Goal: Check status: Check status

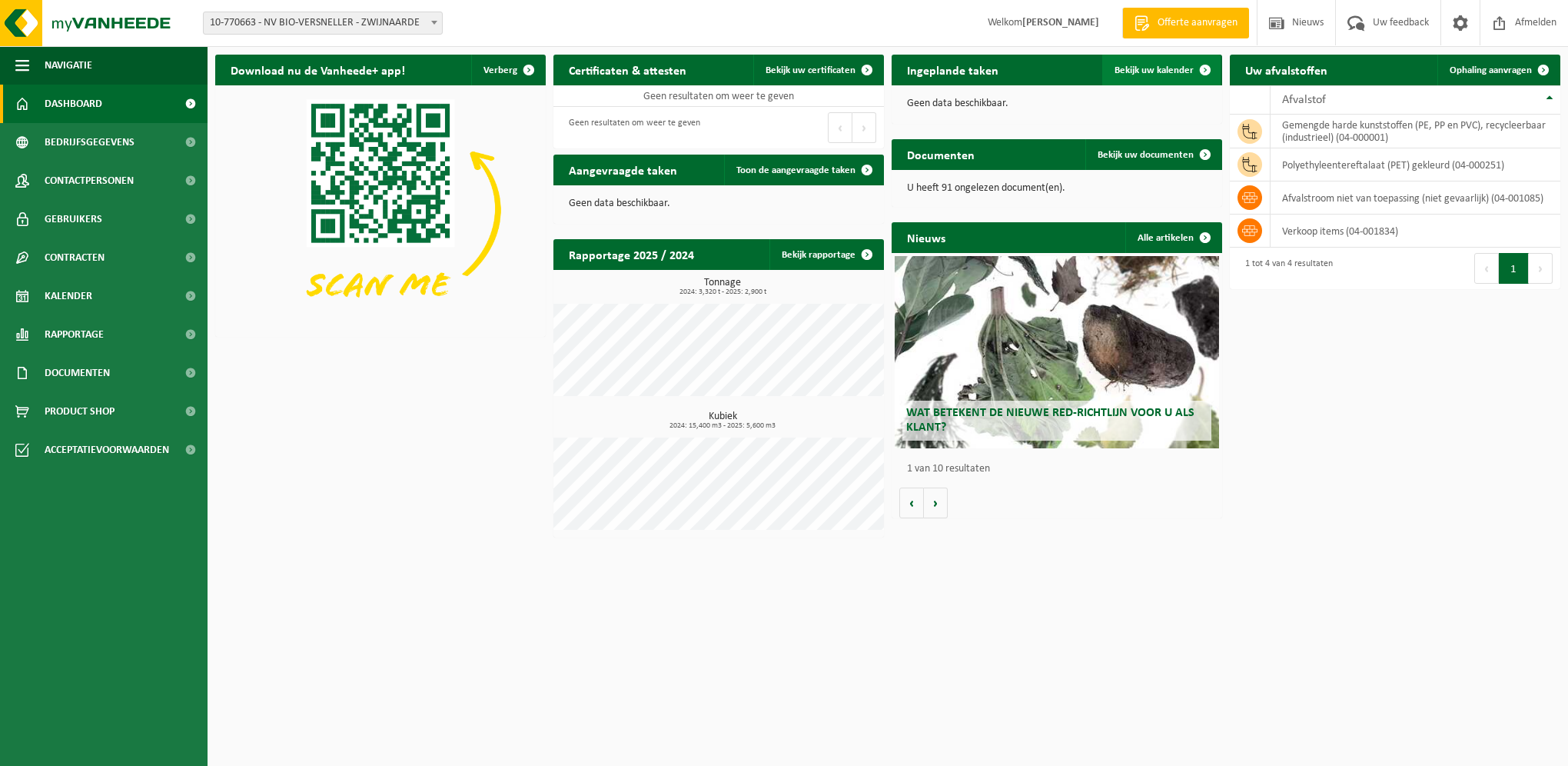
click at [1131, 76] on link "Bekijk uw kalender" at bounding box center [1161, 69] width 118 height 31
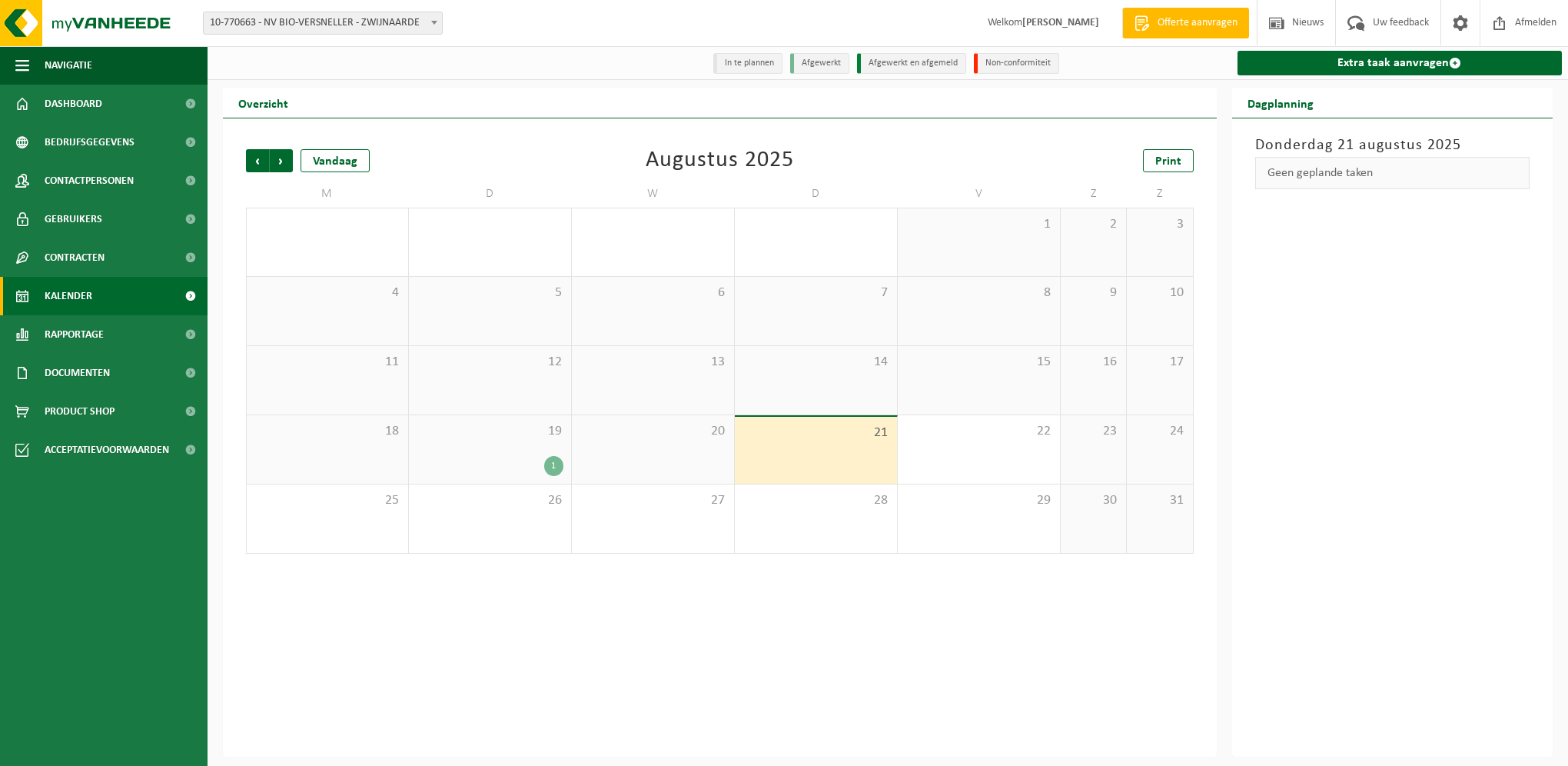
click at [539, 441] on div "19 1" at bounding box center [489, 450] width 162 height 69
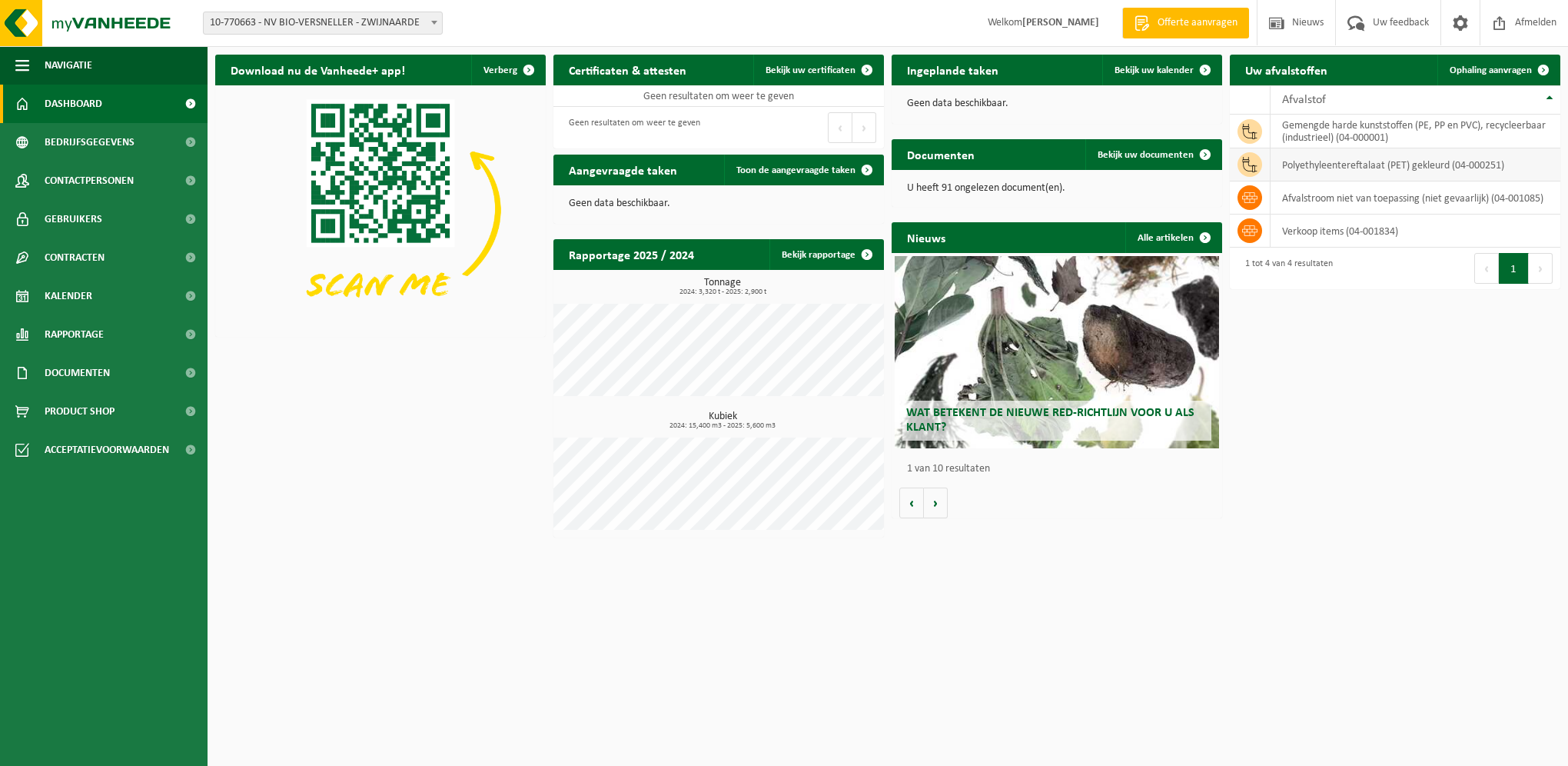
click at [1303, 175] on td "polyethyleentereftalaat (PET) gekleurd (04-000251)" at bounding box center [1415, 165] width 289 height 33
click at [1150, 78] on link "Bekijk uw kalender" at bounding box center [1161, 69] width 118 height 31
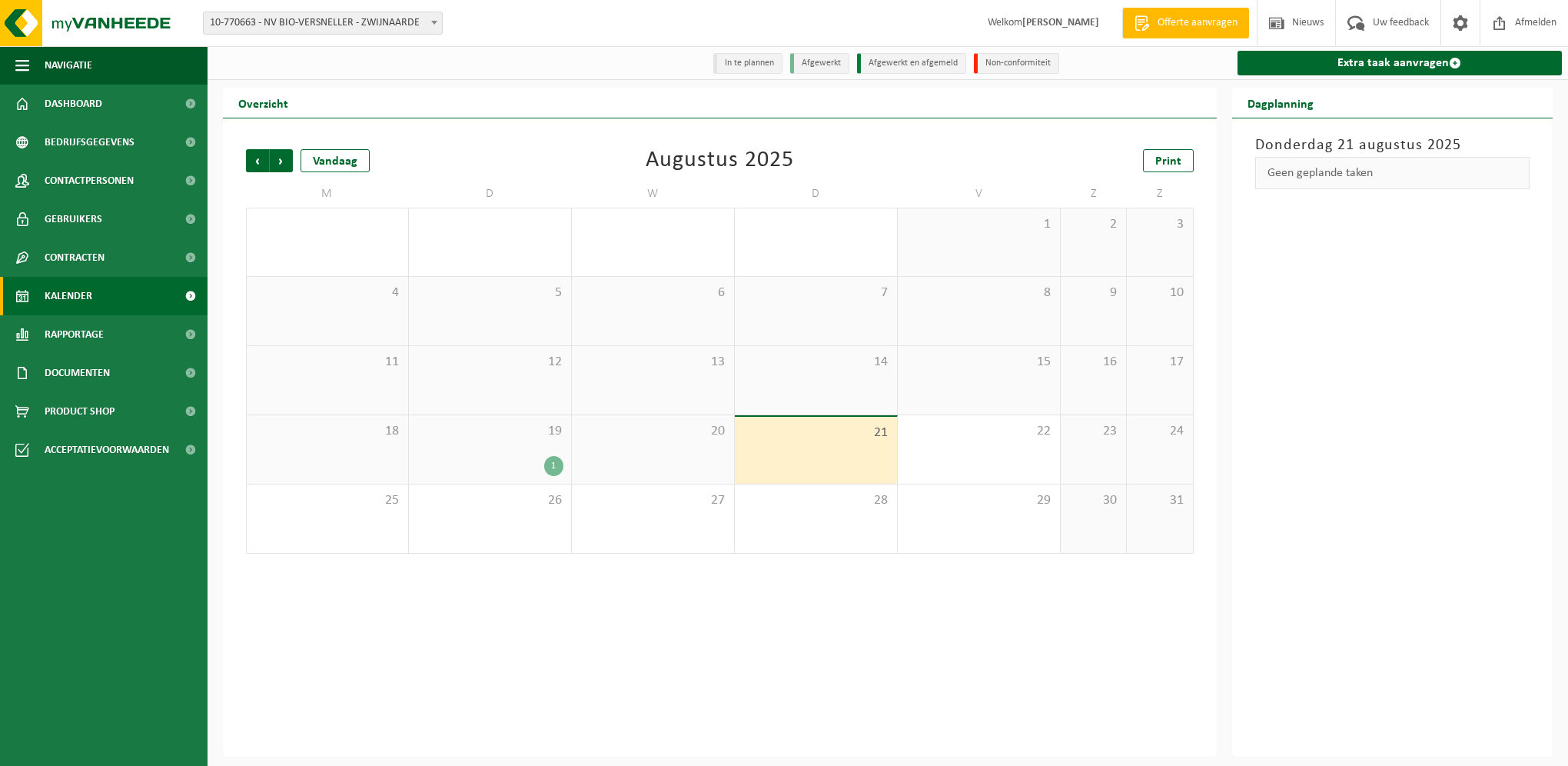
click at [766, 66] on li "In te plannen" at bounding box center [748, 63] width 69 height 21
click at [754, 66] on li "In te plannen" at bounding box center [748, 63] width 69 height 21
click at [814, 65] on li "Afgewerkt" at bounding box center [820, 63] width 59 height 21
click at [890, 65] on li "Afgewerkt en afgemeld" at bounding box center [911, 63] width 109 height 21
click at [995, 443] on div "22" at bounding box center [978, 450] width 162 height 69
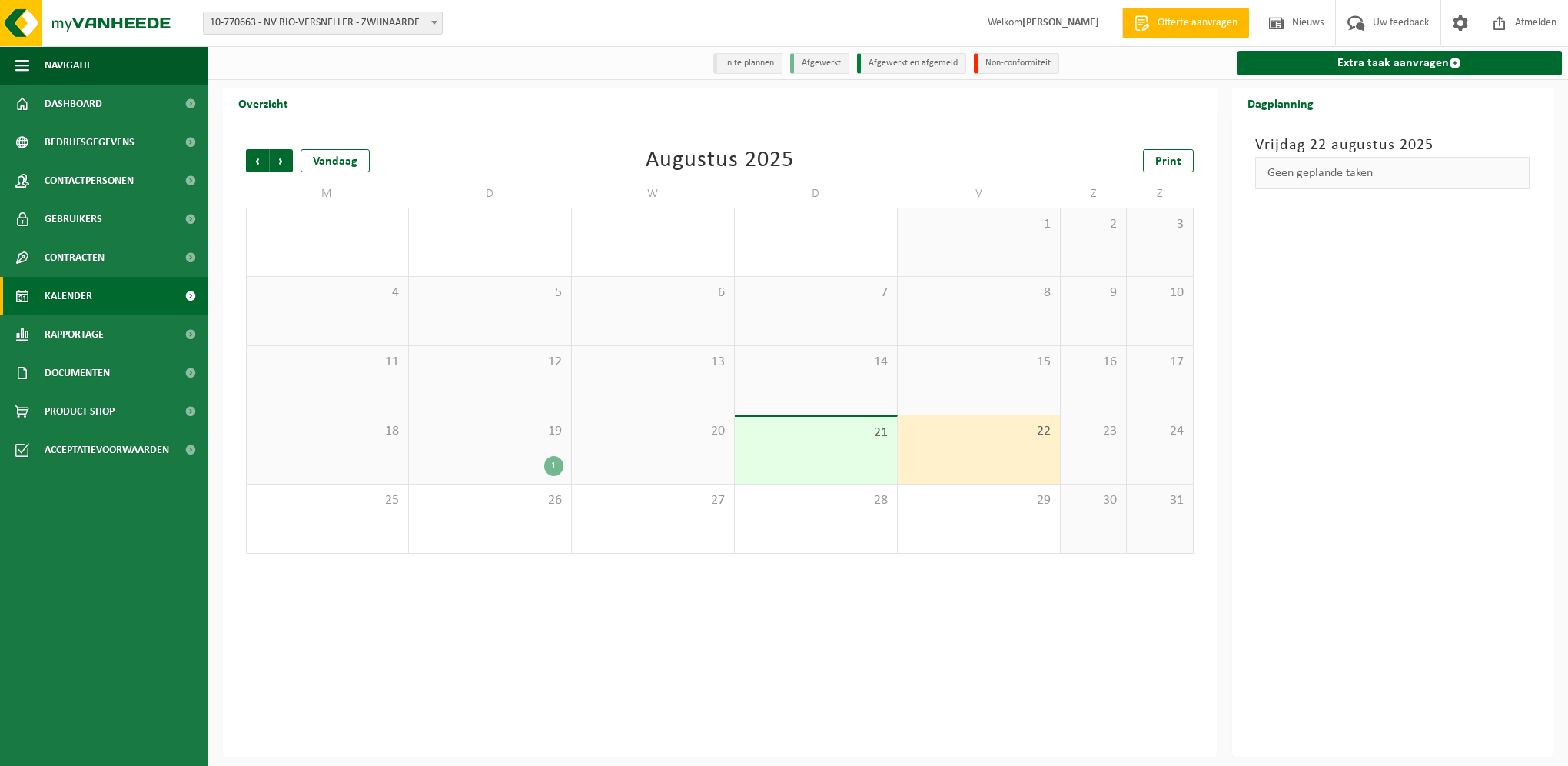
click at [307, 23] on span "10-770663 - NV BIO-VERSNELLER - ZWIJNAARDE" at bounding box center [323, 23] width 238 height 22
click at [1318, 178] on div "Geen geplande taken" at bounding box center [1393, 172] width 276 height 32
click at [858, 461] on div "21" at bounding box center [816, 450] width 162 height 67
